Goal: Task Accomplishment & Management: Manage account settings

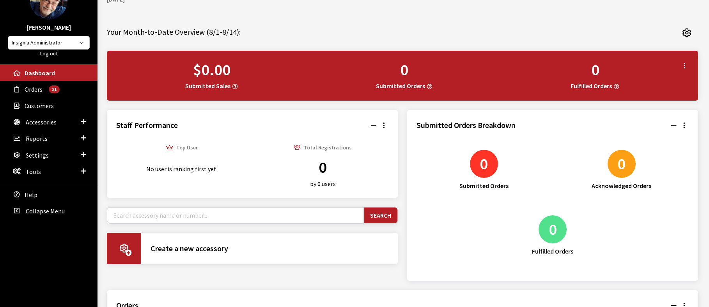
scroll to position [60, 0]
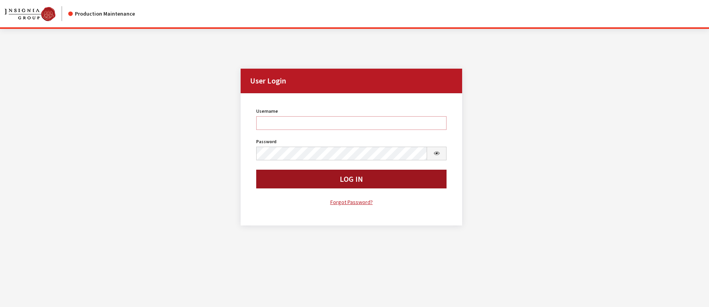
type input "rgoodwin"
click at [301, 184] on button "Log In" at bounding box center [351, 179] width 191 height 19
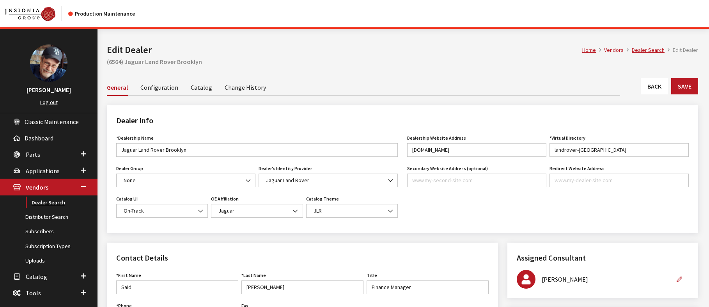
click at [52, 203] on link "Dealer Search" at bounding box center [48, 202] width 97 height 14
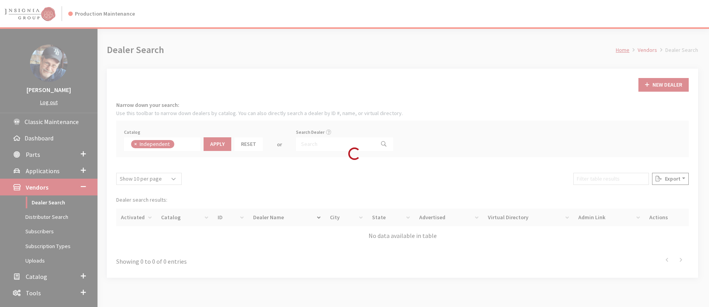
scroll to position [57, 0]
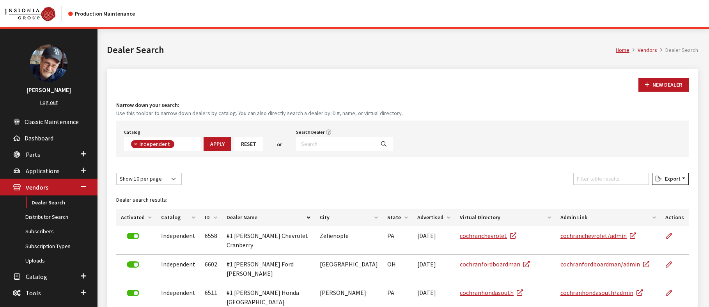
click at [308, 136] on div "Search Dealer" at bounding box center [344, 139] width 100 height 24
click at [309, 143] on input "Search Dealer" at bounding box center [335, 144] width 79 height 14
type input "[GEOGRAPHIC_DATA]"
select select
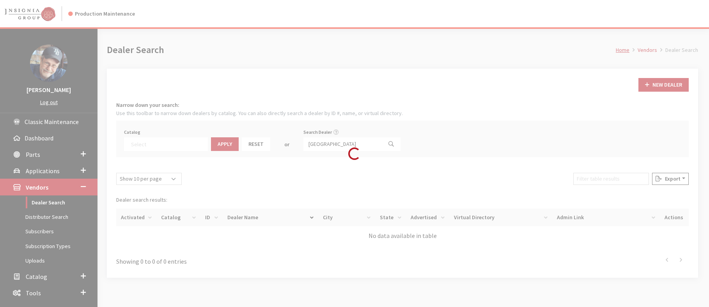
scroll to position [81, 0]
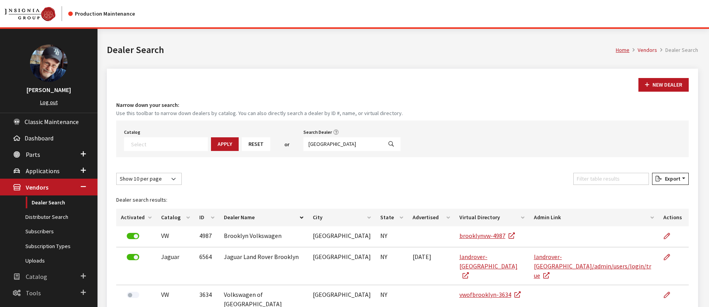
drag, startPoint x: 34, startPoint y: 275, endPoint x: 31, endPoint y: 289, distance: 13.9
click at [33, 276] on span "Catalog" at bounding box center [36, 277] width 21 height 8
click at [34, 260] on link "Uploads" at bounding box center [48, 262] width 97 height 14
click at [32, 248] on link "Users" at bounding box center [48, 248] width 97 height 14
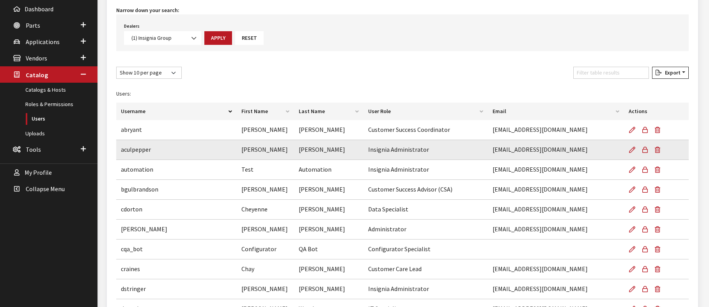
scroll to position [129, 0]
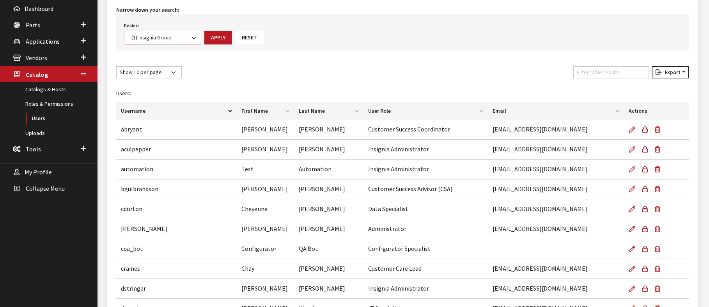
click at [152, 36] on span "(1) Insignia Group" at bounding box center [162, 38] width 67 height 8
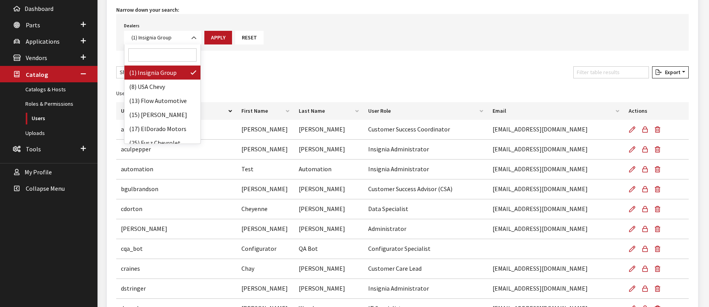
click at [151, 52] on input "Search" at bounding box center [162, 54] width 68 height 13
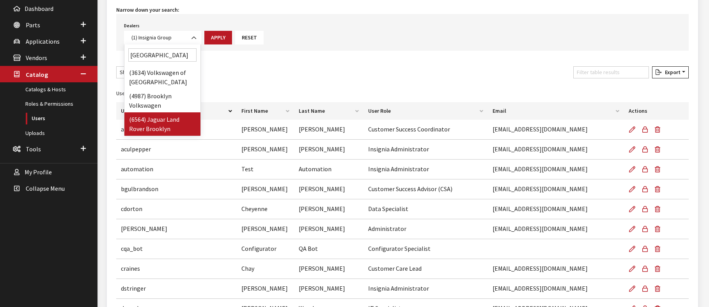
type input "[GEOGRAPHIC_DATA]"
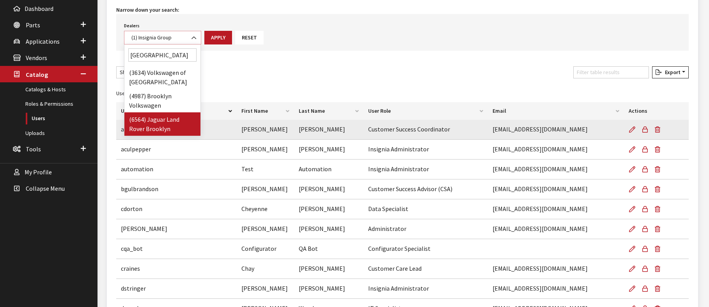
select select "6564"
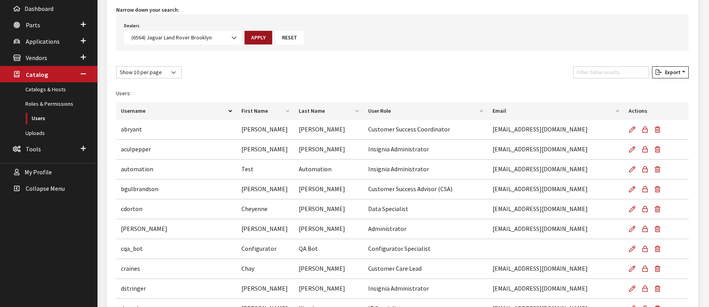
click at [256, 35] on button "Apply" at bounding box center [258, 38] width 28 height 14
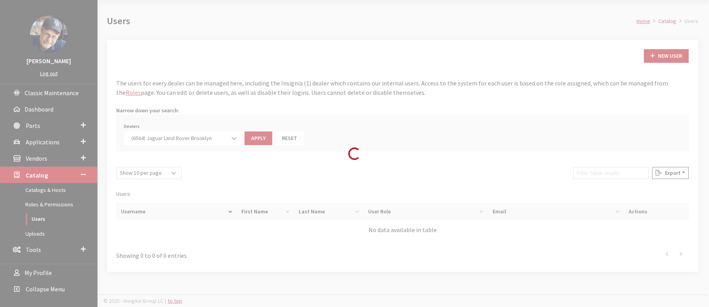
scroll to position [87, 0]
